Goal: Task Accomplishment & Management: Use online tool/utility

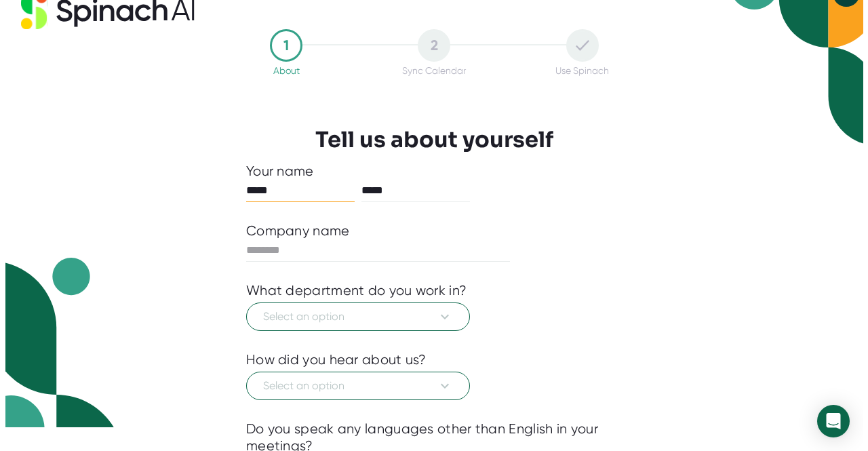
scroll to position [24, 0]
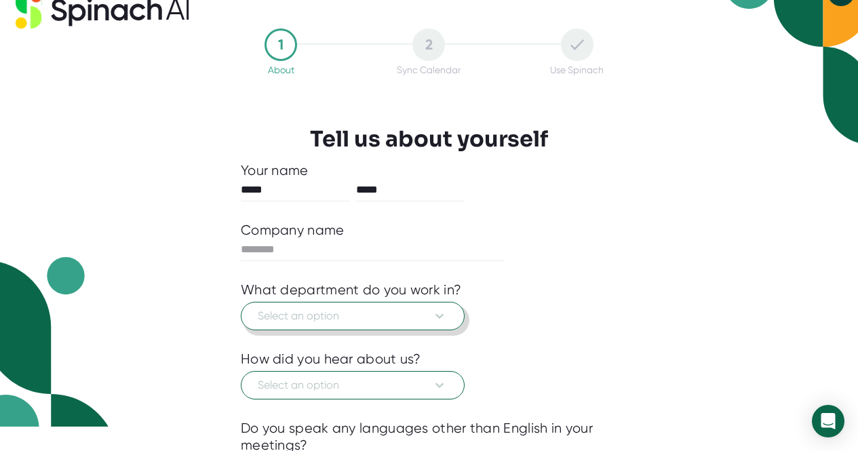
click at [303, 329] on button "Select an option" at bounding box center [353, 316] width 224 height 28
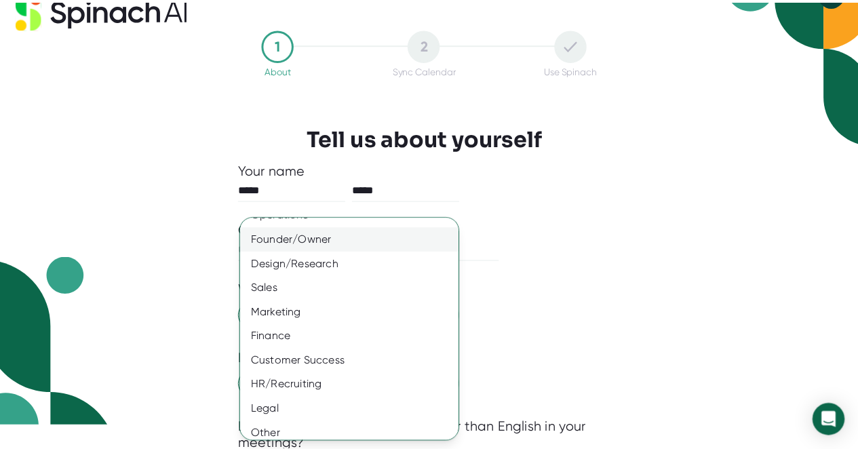
scroll to position [98, 0]
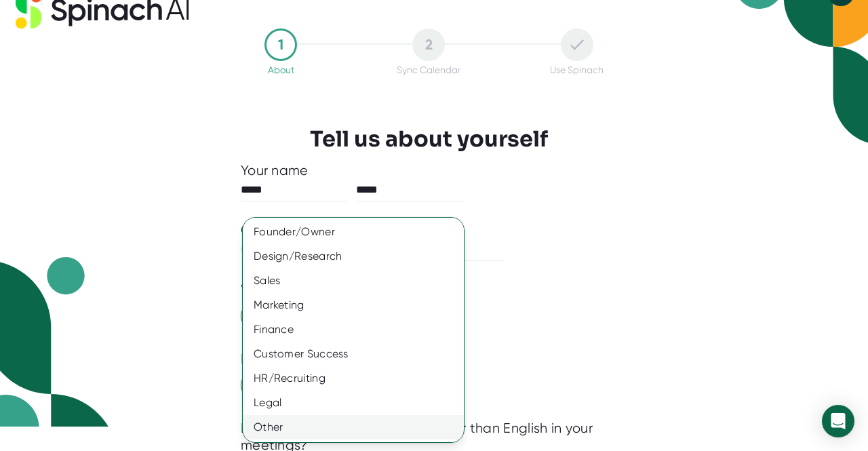
click at [285, 433] on div "Other" at bounding box center [358, 427] width 231 height 24
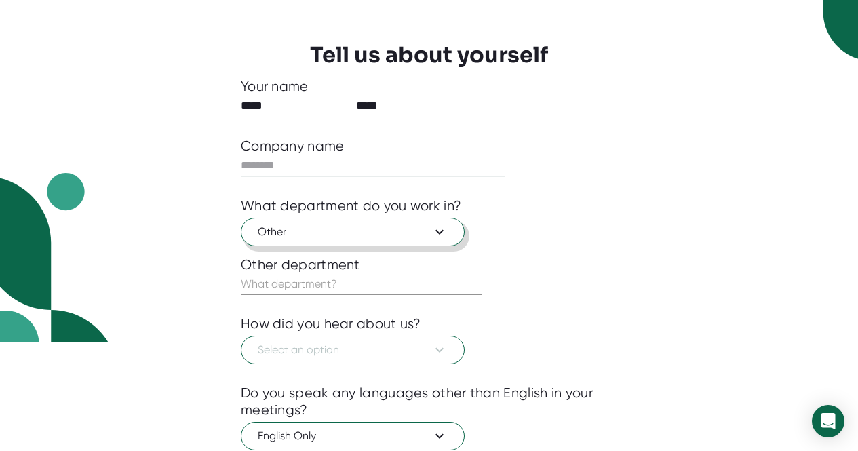
scroll to position [137, 0]
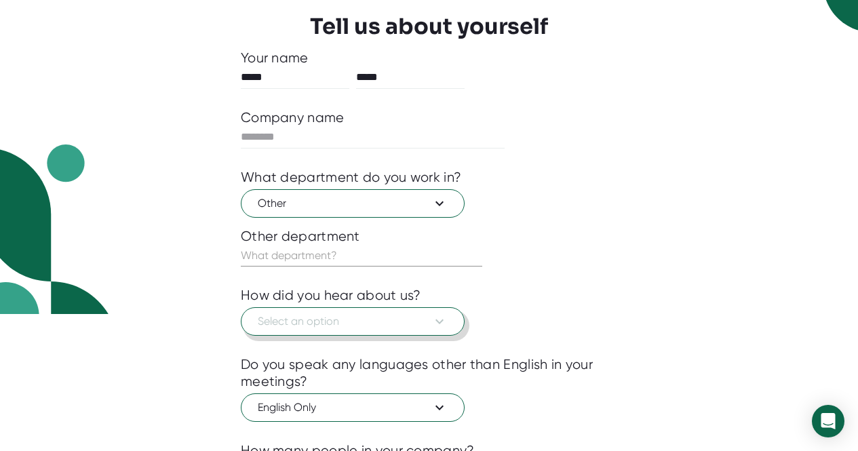
click at [272, 330] on button "Select an option" at bounding box center [353, 321] width 224 height 28
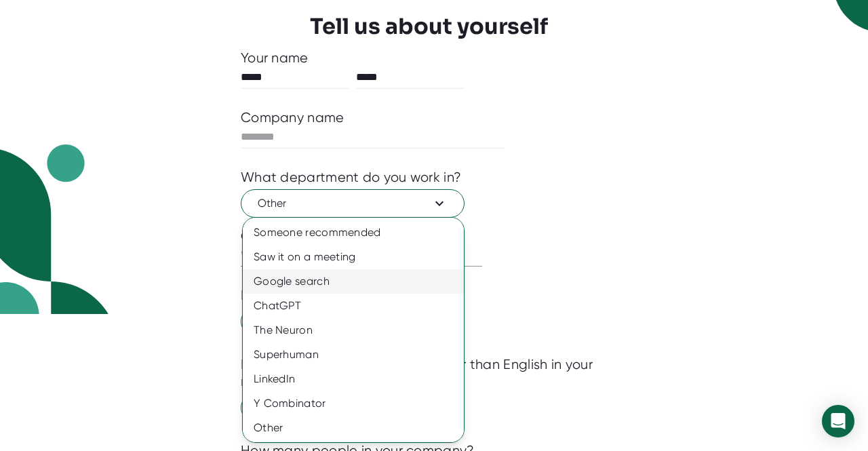
click at [260, 278] on div "Google search" at bounding box center [358, 281] width 231 height 24
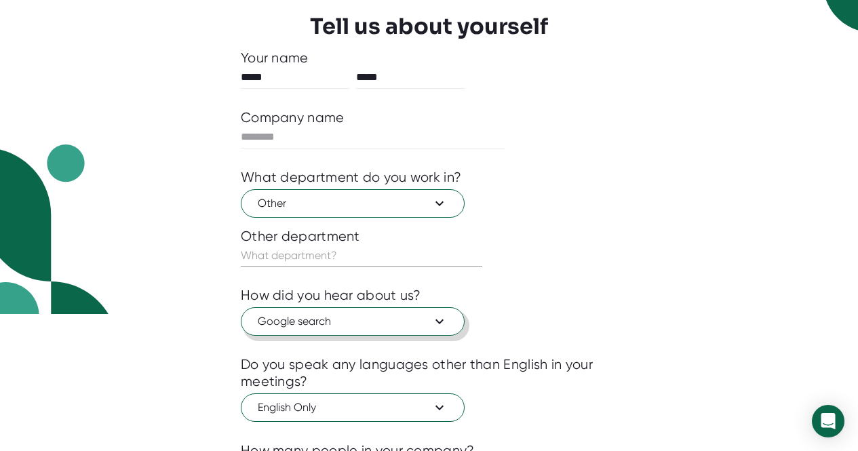
scroll to position [273, 0]
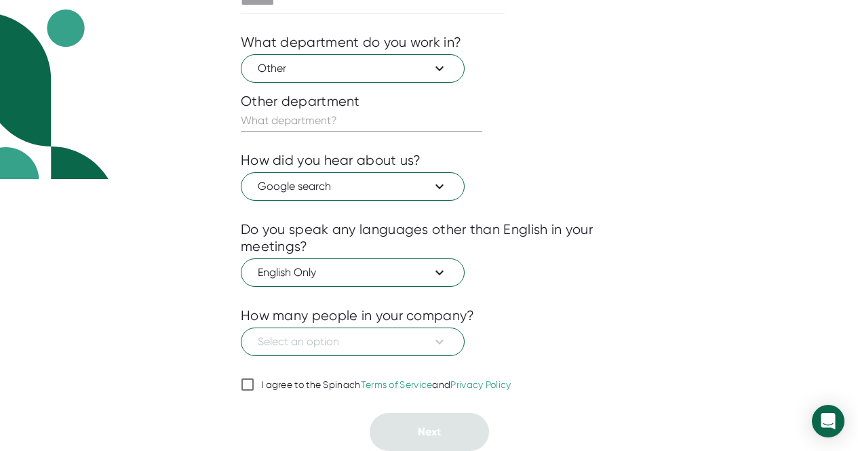
click at [251, 380] on input "I agree to the Spinach Terms of Service and Privacy Policy" at bounding box center [248, 384] width 14 height 16
checkbox input "true"
click at [287, 348] on span "Select an option" at bounding box center [353, 342] width 190 height 16
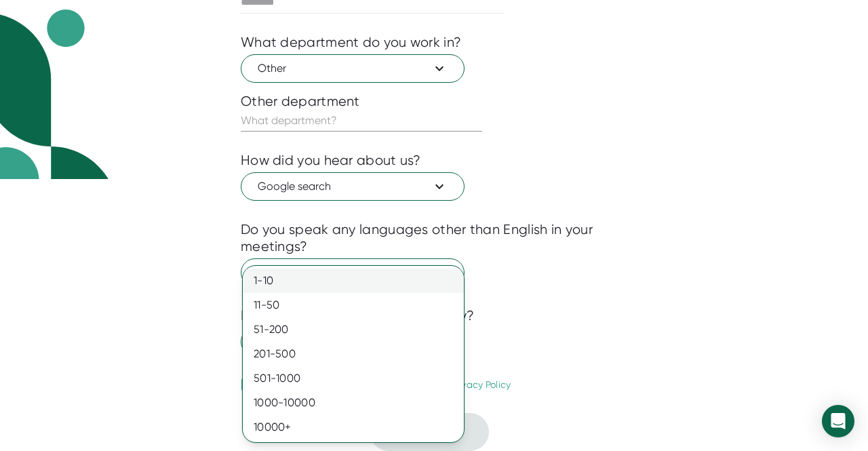
click at [296, 287] on div "1-10" at bounding box center [353, 280] width 221 height 24
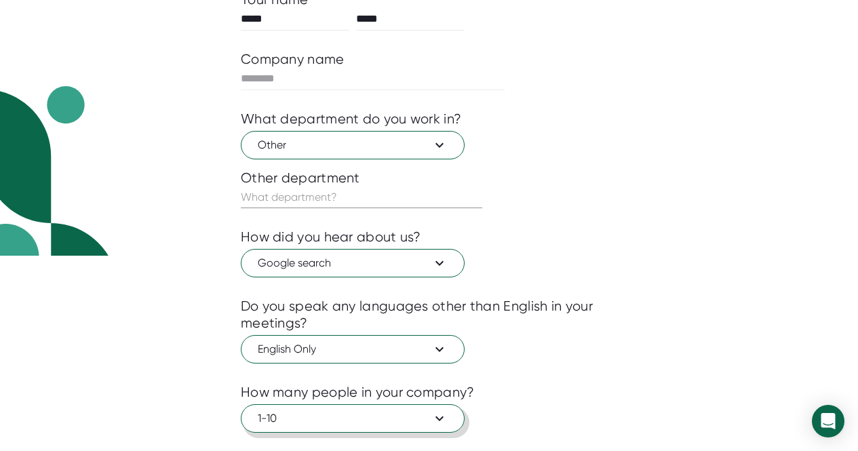
scroll to position [150, 0]
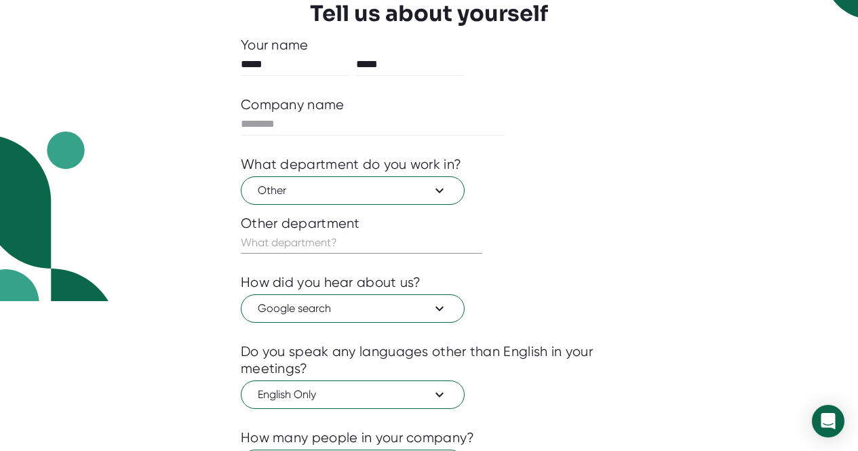
click at [283, 227] on div "Other department" at bounding box center [429, 223] width 376 height 17
click at [283, 247] on input "text" at bounding box center [361, 243] width 241 height 22
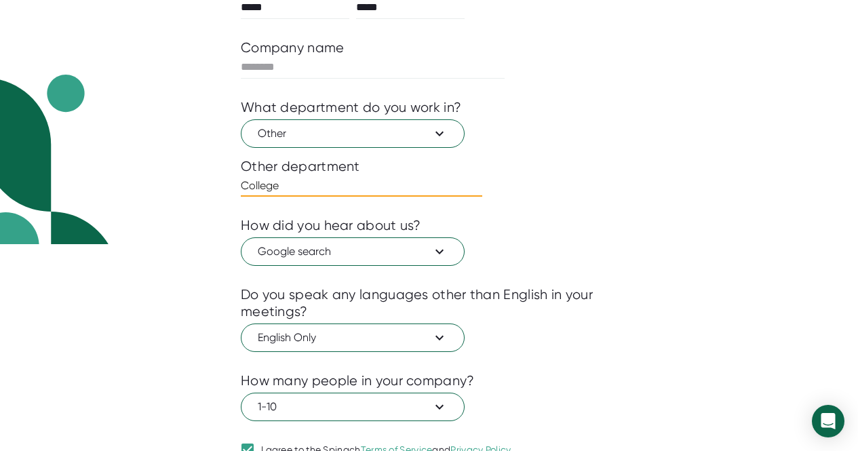
scroll to position [205, 0]
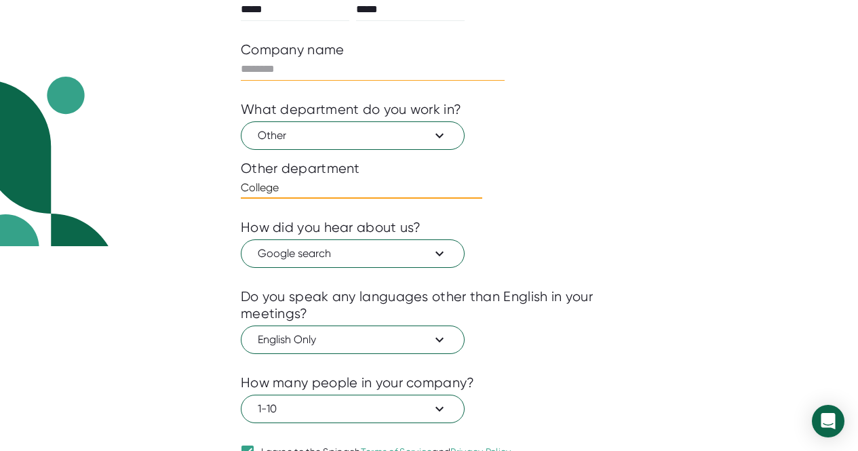
type input "College"
click at [244, 73] on input "text" at bounding box center [373, 69] width 264 height 22
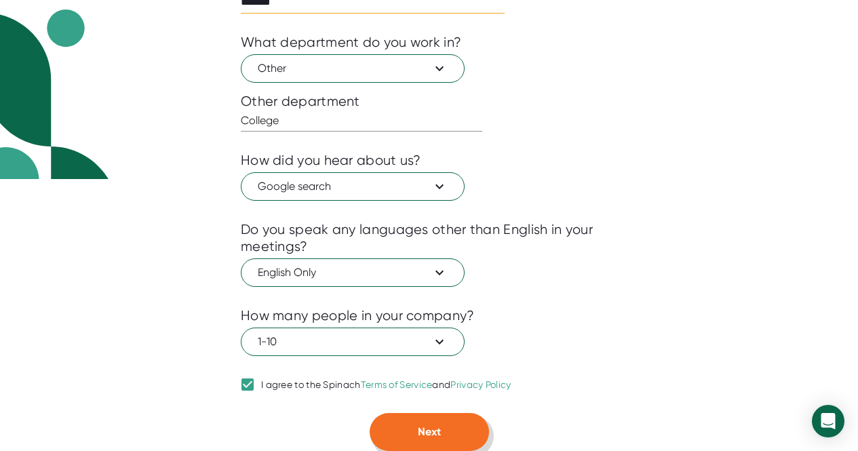
type input "*******"
click at [414, 444] on button "Next" at bounding box center [428, 432] width 119 height 38
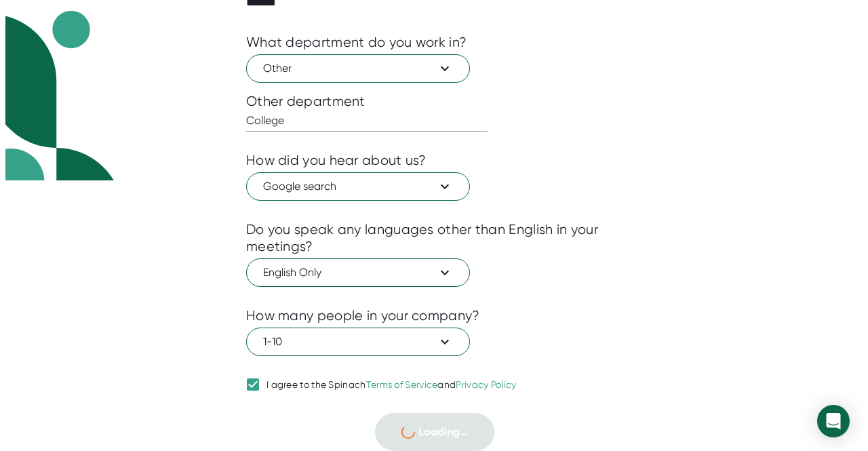
scroll to position [0, 0]
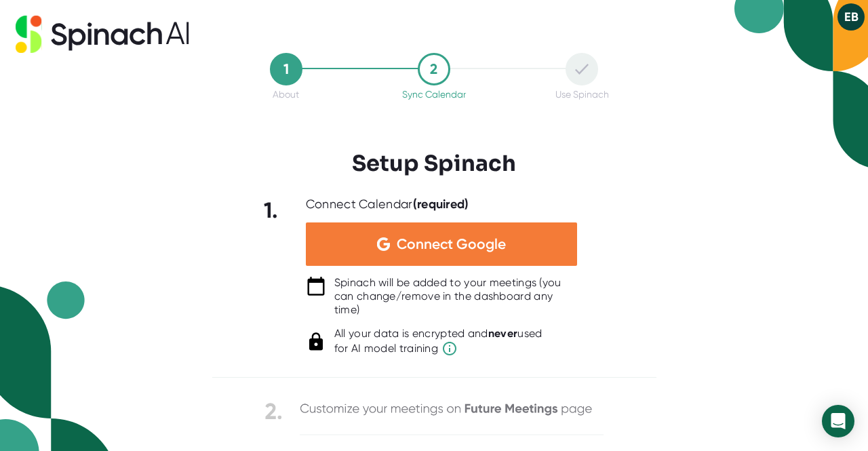
click at [426, 246] on span "Connect Google" at bounding box center [451, 244] width 109 height 14
